Goal: Transaction & Acquisition: Obtain resource

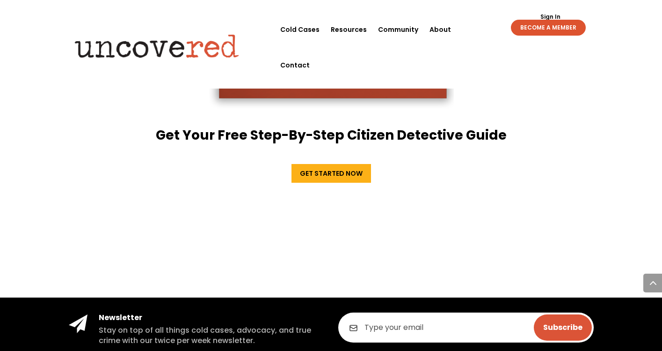
scroll to position [1691, 0]
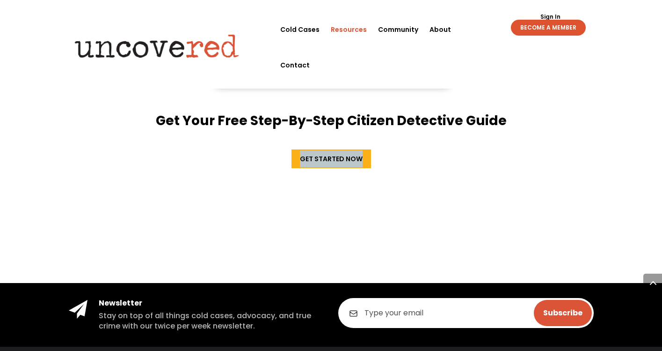
click at [348, 29] on link "Resources" at bounding box center [349, 30] width 36 height 36
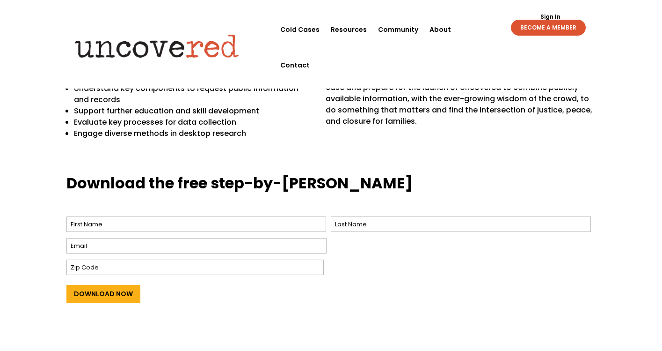
scroll to position [299, 0]
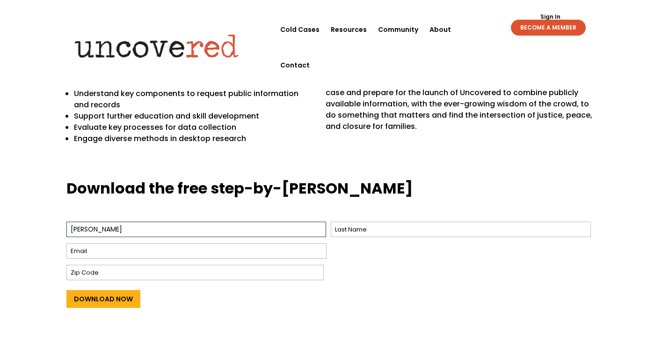
type input "nicole"
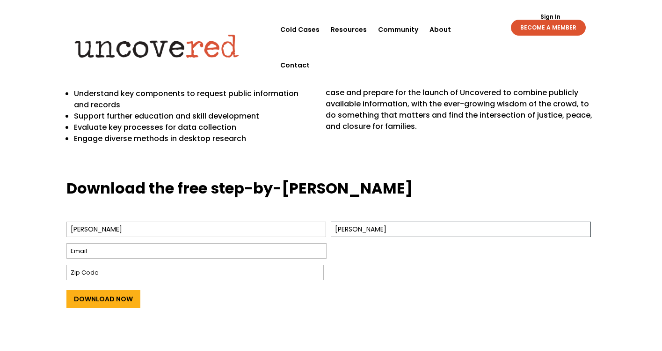
type input "dukes"
type input "endukes0888@gmail.com"
type input "32579"
click at [102, 299] on input "Download Now" at bounding box center [103, 299] width 74 height 18
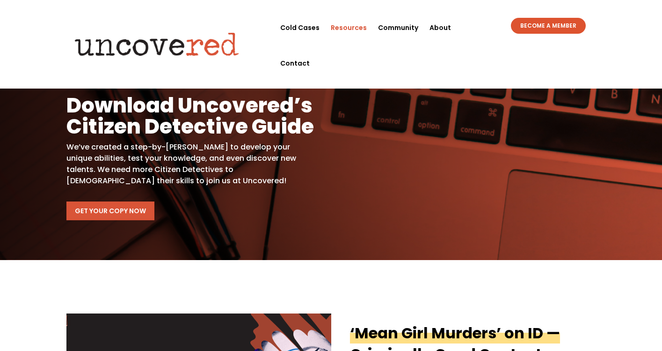
click at [138, 204] on link "Get Your Copy Now" at bounding box center [110, 210] width 88 height 19
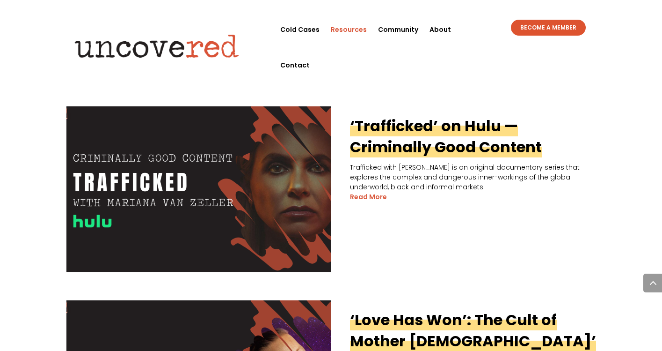
scroll to position [1706, 0]
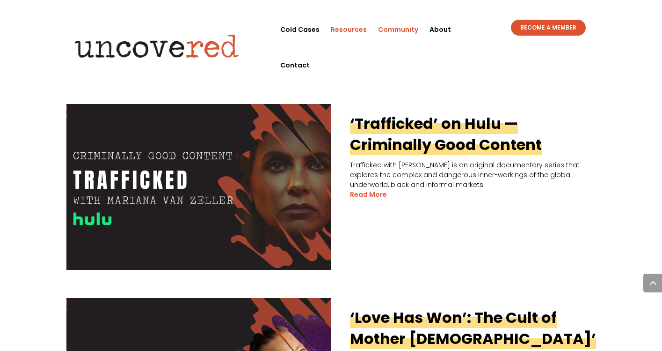
click at [406, 26] on link "Community" at bounding box center [398, 30] width 40 height 36
click at [529, 27] on link "BECOME A MEMBER" at bounding box center [548, 28] width 75 height 16
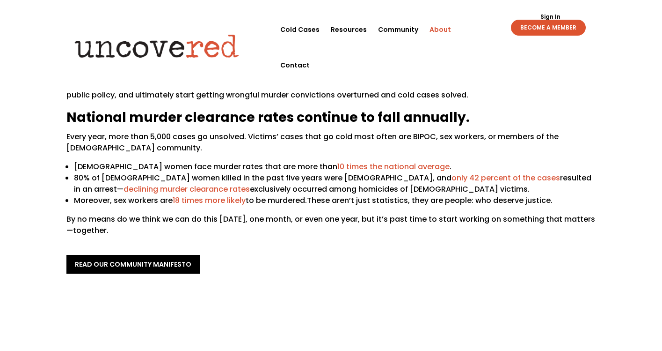
scroll to position [93, 0]
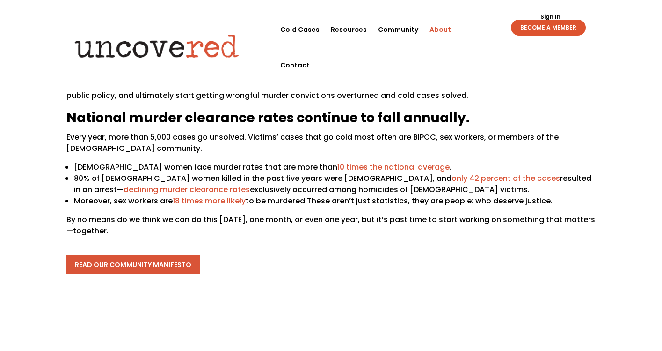
click at [159, 264] on link "read our community manifesto" at bounding box center [132, 264] width 133 height 19
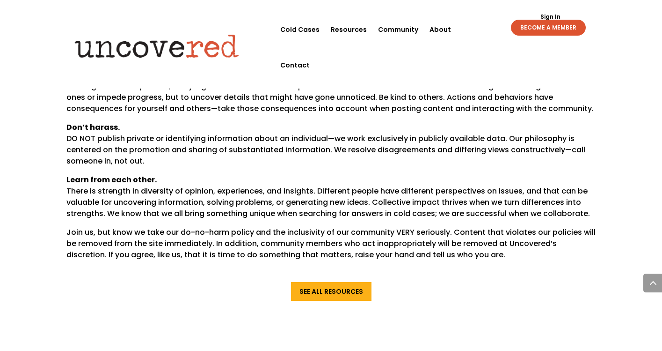
scroll to position [634, 0]
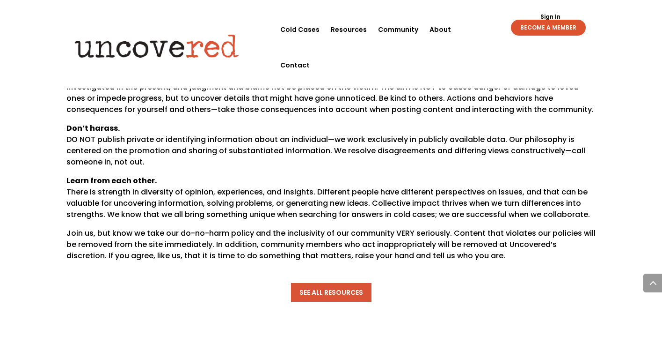
click at [322, 288] on link "See All Resources" at bounding box center [331, 292] width 81 height 19
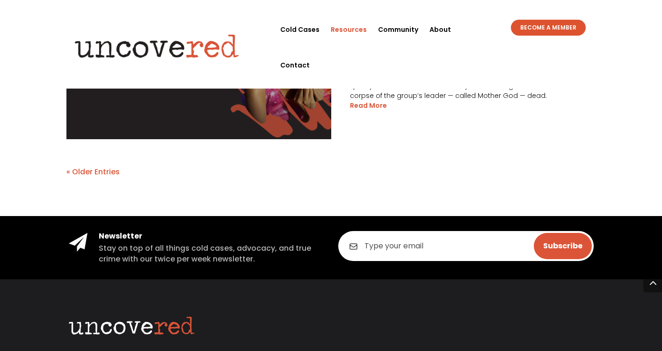
scroll to position [2039, 0]
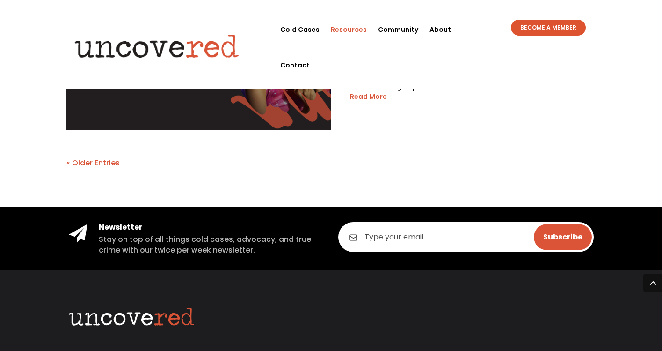
click at [108, 160] on link "« Older Entries" at bounding box center [92, 162] width 53 height 11
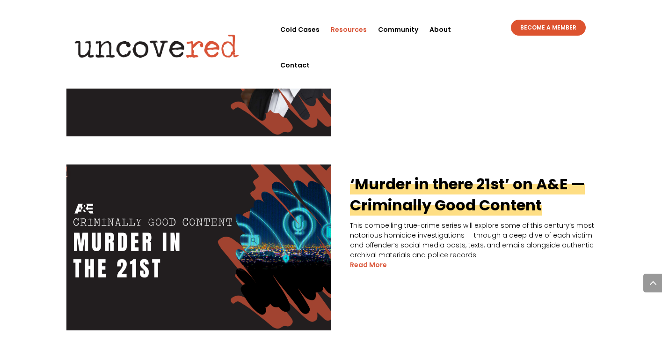
scroll to position [1838, 0]
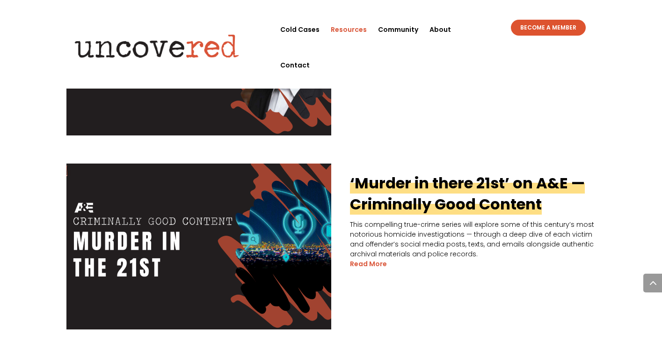
click at [508, 198] on link "‘Murder in there 21st’ on A&E — Criminally Good Content" at bounding box center [467, 193] width 235 height 42
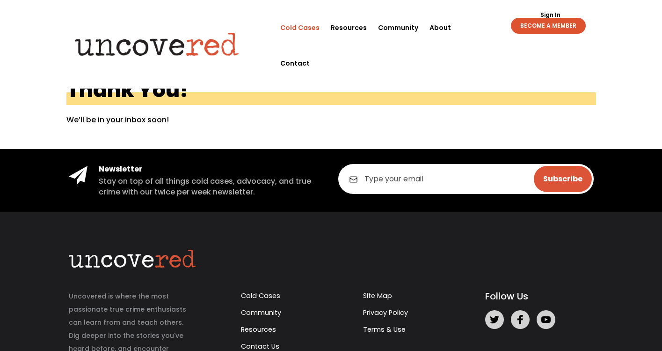
click at [320, 29] on link "Cold Cases" at bounding box center [299, 28] width 39 height 36
